Goal: Find specific page/section: Find specific page/section

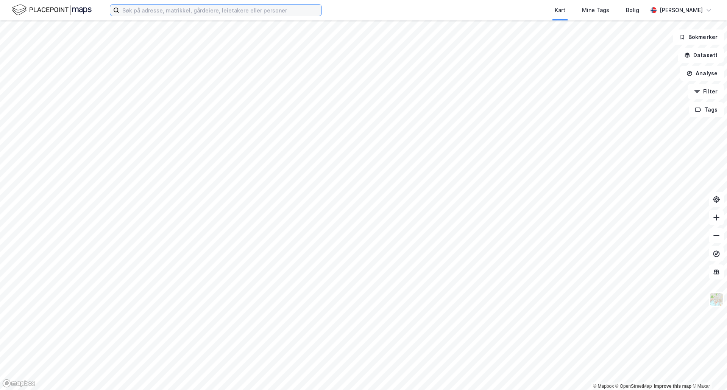
click at [142, 10] on input at bounding box center [220, 10] width 202 height 11
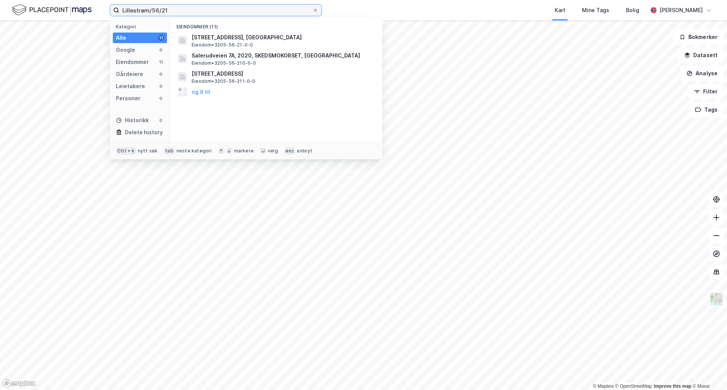
type input "Lillestrøm/56/21"
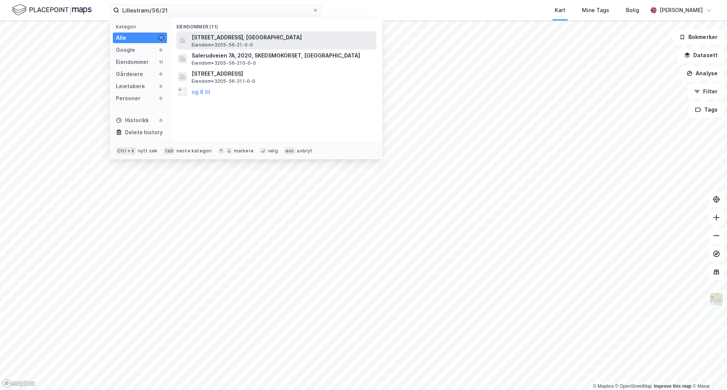
click at [205, 40] on span "[STREET_ADDRESS], [GEOGRAPHIC_DATA]" at bounding box center [283, 37] width 182 height 9
